Goal: Task Accomplishment & Management: Complete application form

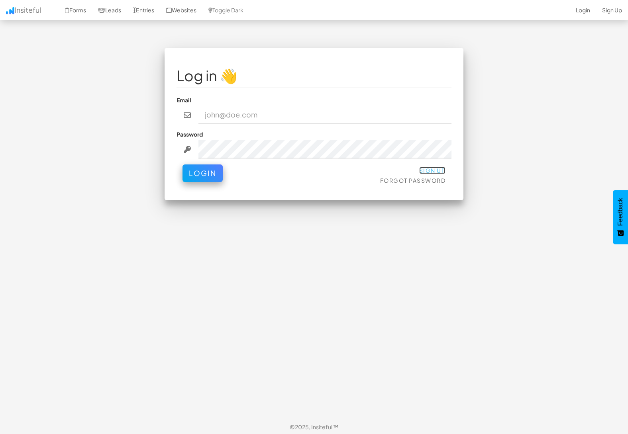
click at [429, 171] on link "Sign Up" at bounding box center [432, 170] width 27 height 7
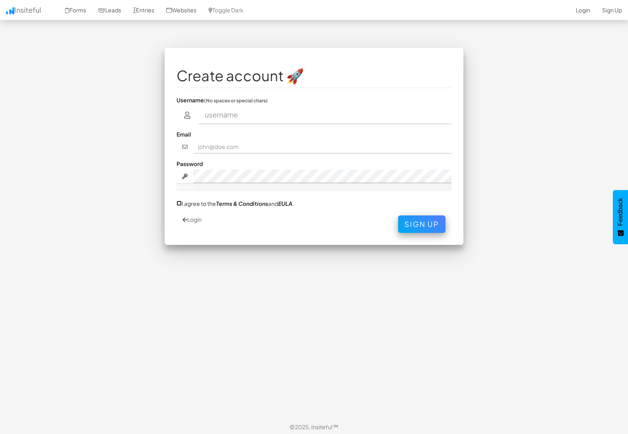
click at [179, 204] on input "I agree to the Terms & Conditions and EULA ." at bounding box center [178, 203] width 5 height 5
checkbox input "true"
click at [236, 114] on input "text" at bounding box center [324, 115] width 253 height 18
type input "[PERSON_NAME]"
type input "[EMAIL_ADDRESS][DOMAIN_NAME]"
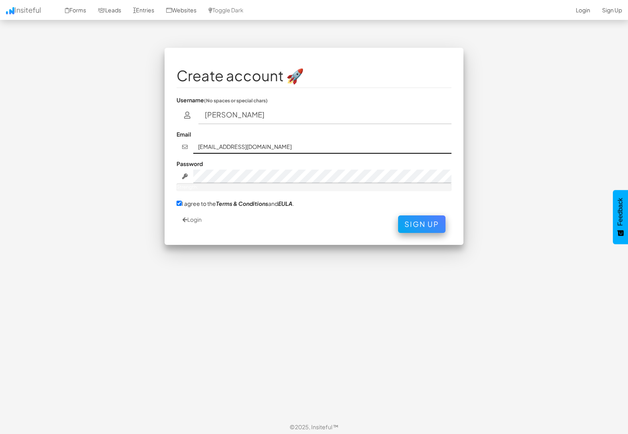
click at [312, 151] on input "[EMAIL_ADDRESS][DOMAIN_NAME]" at bounding box center [322, 147] width 259 height 14
click at [349, 167] on div "Password Strength:" at bounding box center [313, 175] width 275 height 31
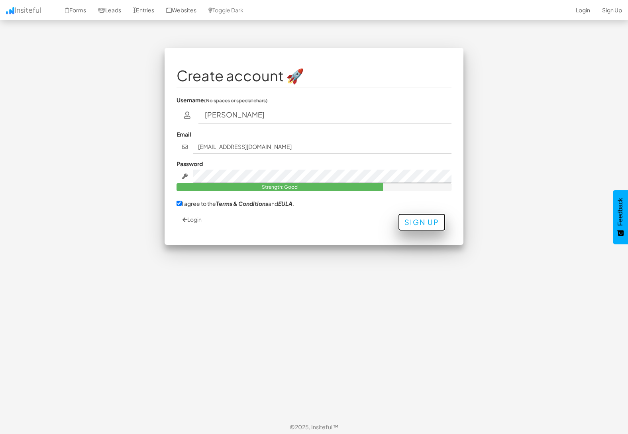
click at [433, 225] on button "Sign Up" at bounding box center [421, 223] width 47 height 18
click at [257, 116] on input "[PERSON_NAME]" at bounding box center [324, 115] width 253 height 18
type input "shrikanttuli"
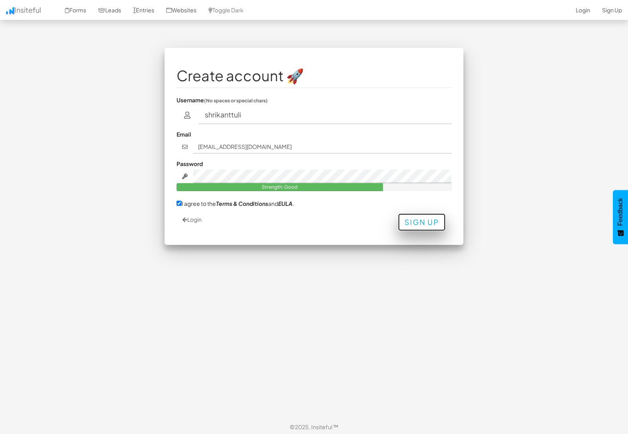
click at [422, 229] on button "Sign Up" at bounding box center [421, 223] width 47 height 18
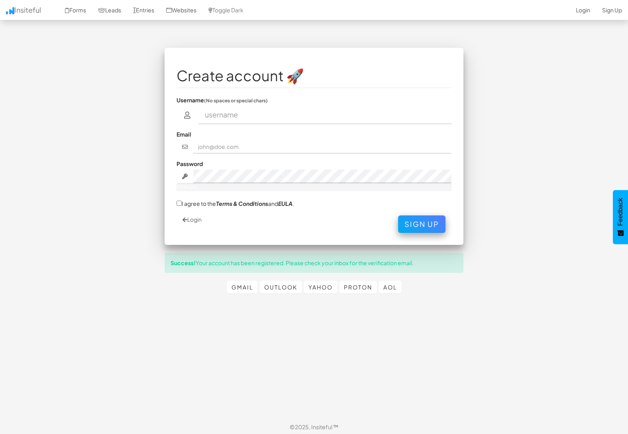
click at [234, 115] on input "text" at bounding box center [324, 115] width 253 height 18
click at [257, 213] on fieldset "Create account 🚀 Username (No spaces or special chars) Email Password Strength:…" at bounding box center [313, 146] width 275 height 173
click at [201, 220] on link "Login" at bounding box center [191, 219] width 19 height 7
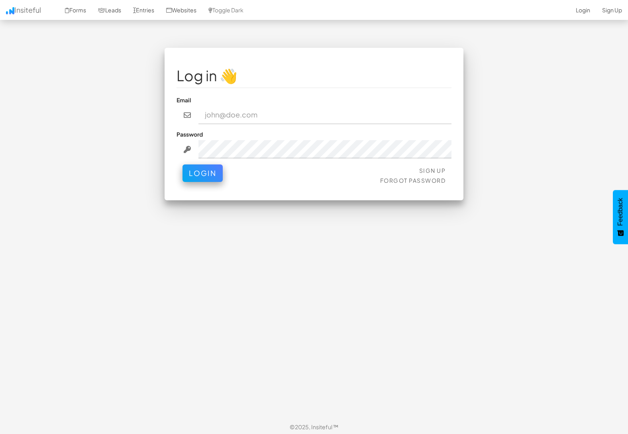
click at [232, 113] on input "email" at bounding box center [324, 115] width 253 height 18
click at [187, 174] on button "Login" at bounding box center [202, 172] width 40 height 18
click at [282, 175] on div "Sign Up Forgot Password Login" at bounding box center [313, 177] width 275 height 24
click at [276, 115] on input "shrikanttuli" at bounding box center [324, 115] width 253 height 18
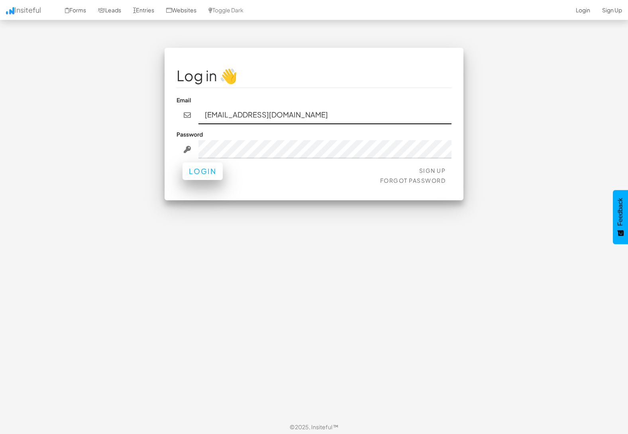
type input "shrikanttuli@gmail.com"
click at [204, 175] on button "Login" at bounding box center [202, 172] width 40 height 18
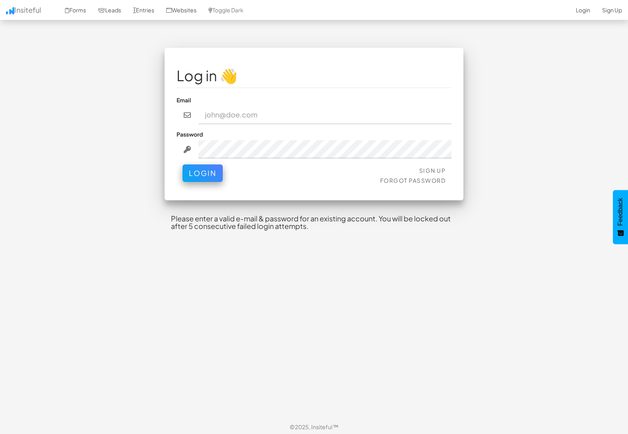
click at [316, 280] on div "Log in 👋 Email Password Sign Up Forgot Password Login < > Please enter a valid …" at bounding box center [314, 232] width 466 height 369
click at [316, 281] on div "Log in 👋 Email Password Sign Up Forgot Password Login < > Please enter a valid …" at bounding box center [314, 232] width 466 height 369
drag, startPoint x: 316, startPoint y: 281, endPoint x: 305, endPoint y: 247, distance: 35.4
click at [313, 266] on div "Log in 👋 Email Password Sign Up Forgot Password Login < > Please enter a valid …" at bounding box center [314, 232] width 466 height 369
click at [302, 247] on div "Log in 👋 Email Password Sign Up Forgot Password Login < > Please enter a valid …" at bounding box center [314, 232] width 466 height 369
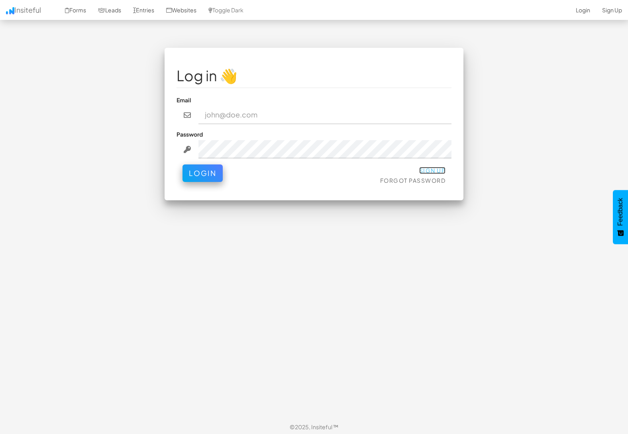
click at [438, 170] on link "Sign Up" at bounding box center [432, 170] width 27 height 7
